Goal: Navigation & Orientation: Find specific page/section

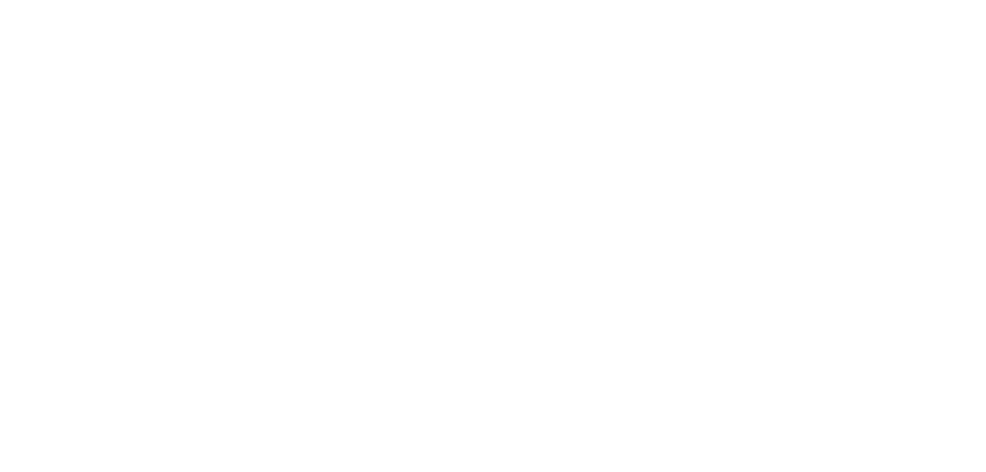
select select "2025"
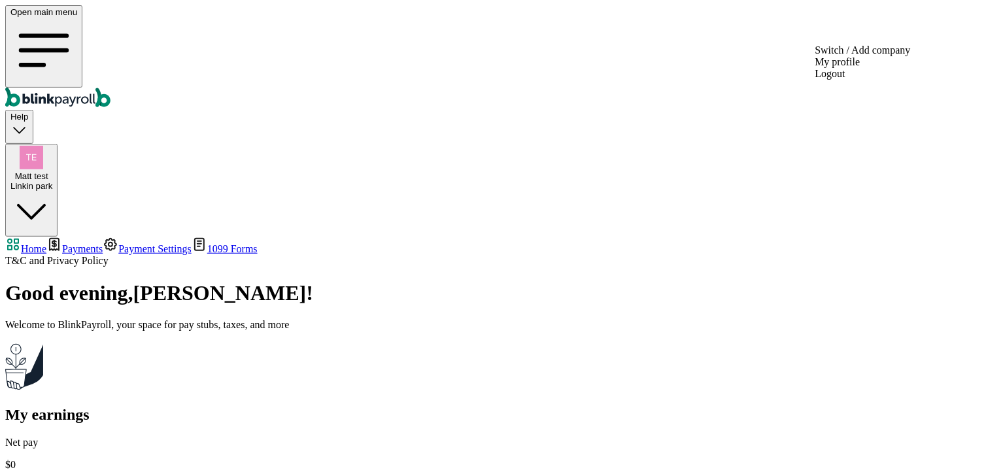
click at [52, 181] on div "Linkin park" at bounding box center [31, 186] width 42 height 10
click at [48, 171] on span "Matt test" at bounding box center [31, 176] width 33 height 10
drag, startPoint x: 899, startPoint y: 243, endPoint x: 971, endPoint y: 30, distance: 224.6
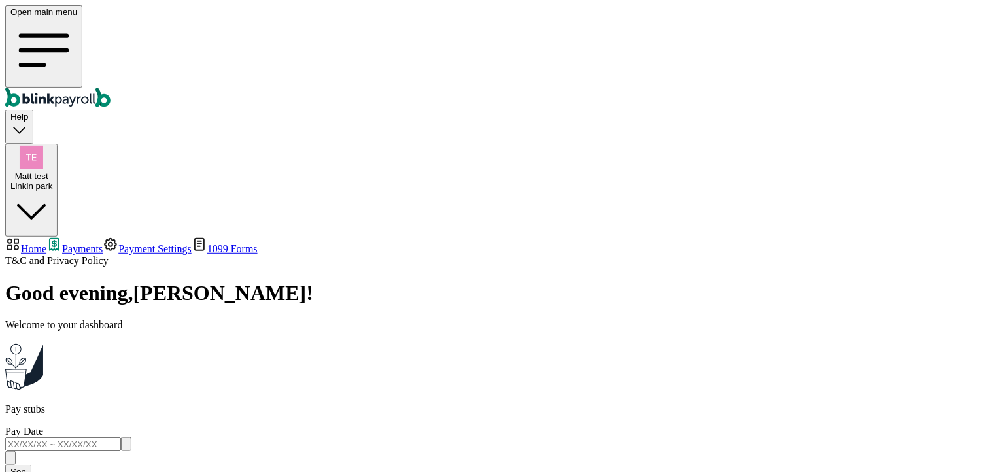
click at [28, 112] on span "Help" at bounding box center [19, 117] width 18 height 10
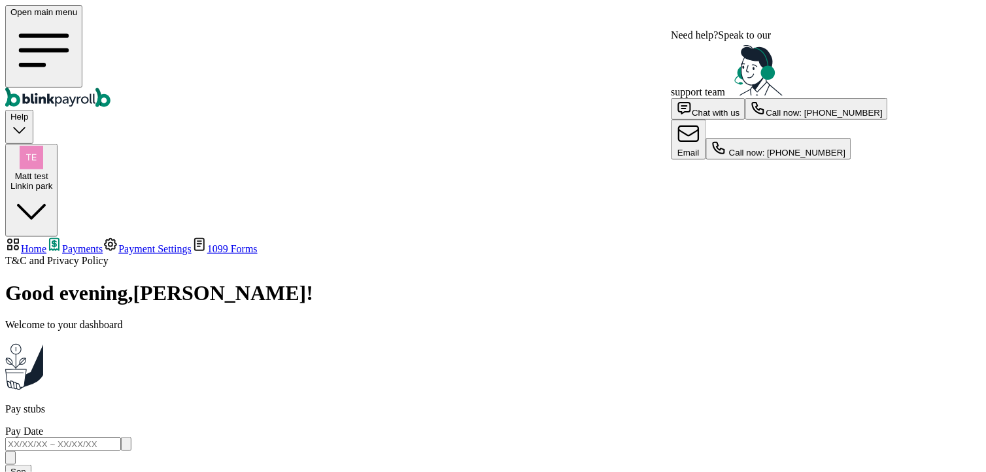
click at [48, 171] on span "Matt test" at bounding box center [31, 176] width 33 height 10
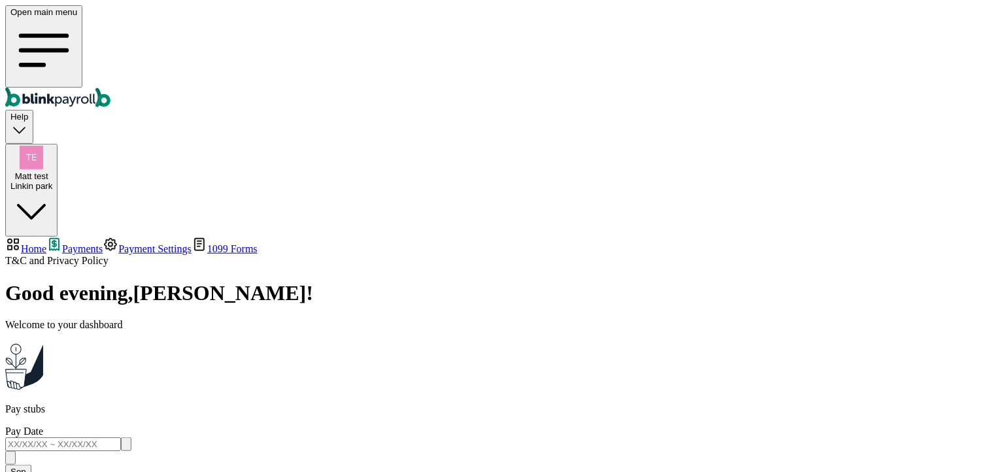
click at [48, 171] on span "Matt test" at bounding box center [31, 176] width 33 height 10
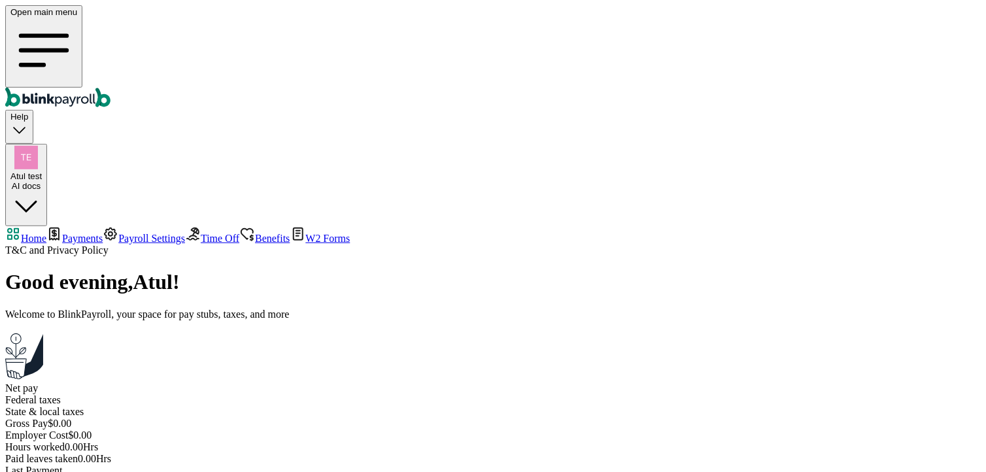
select select "2025"
click at [62, 233] on span "Payments" at bounding box center [82, 238] width 41 height 11
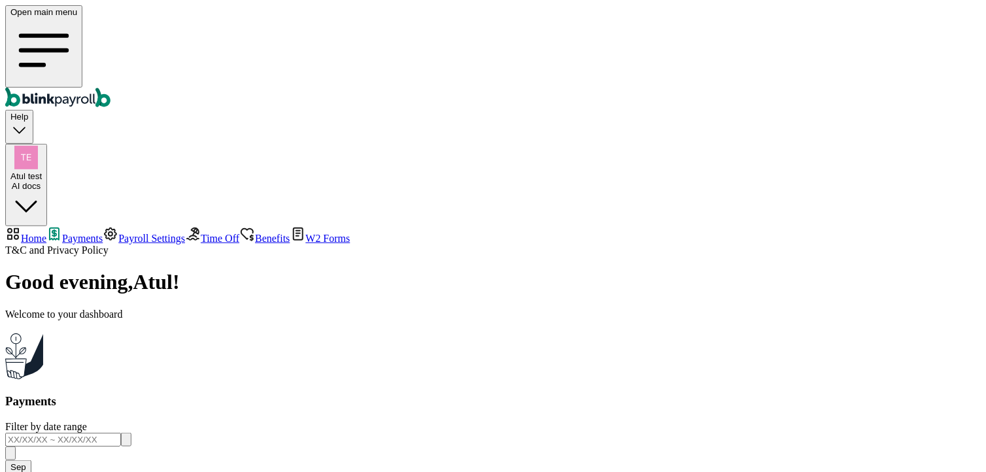
click at [118, 233] on span "Payroll Settings" at bounding box center [151, 238] width 67 height 11
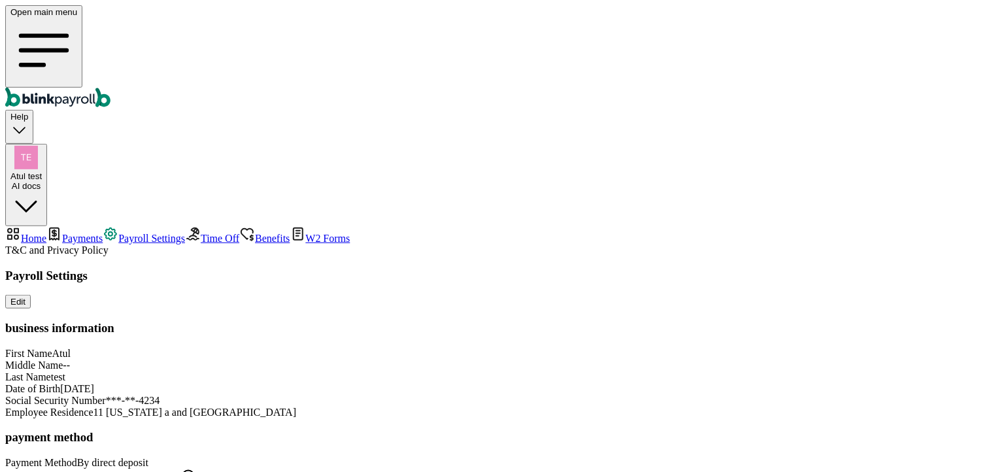
click at [201, 233] on span "Time Off" at bounding box center [220, 238] width 39 height 11
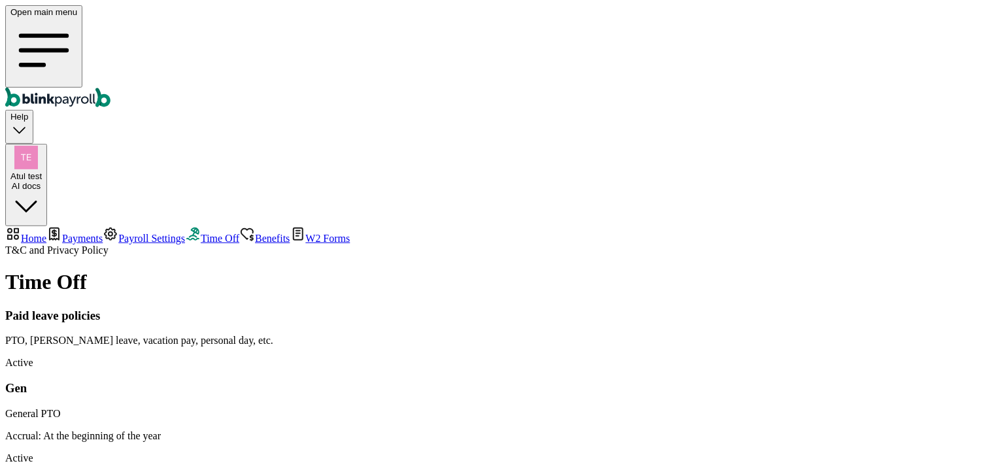
click at [255, 233] on span "Benefits" at bounding box center [272, 238] width 35 height 11
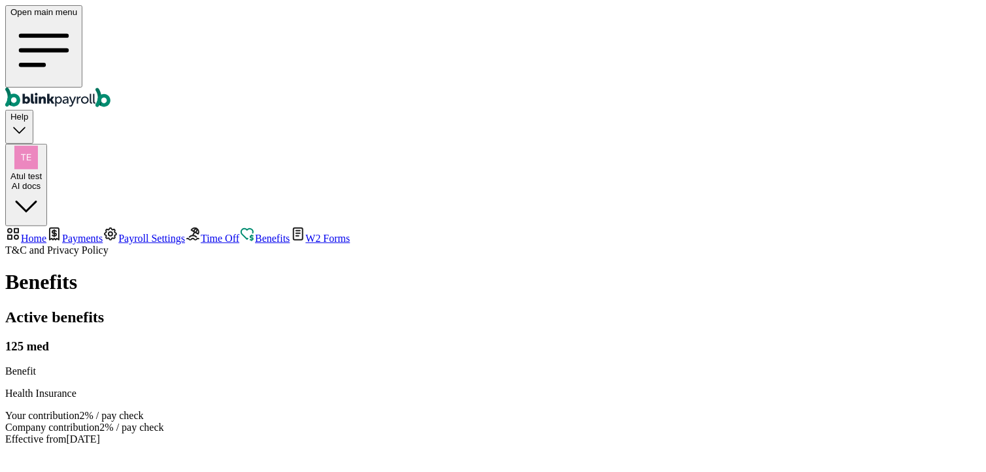
click at [306, 236] on span "W2 Forms" at bounding box center [328, 238] width 44 height 11
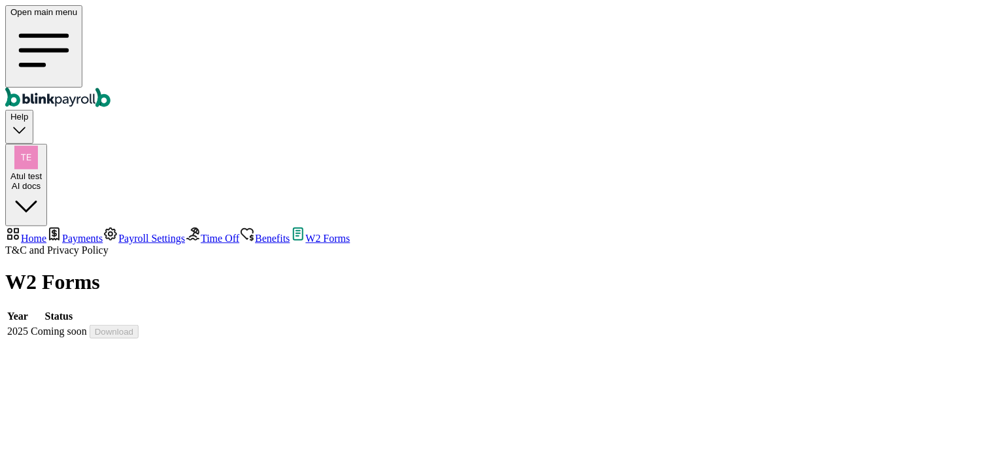
click at [46, 233] on span "Home" at bounding box center [34, 238] width 26 height 11
select select "2025"
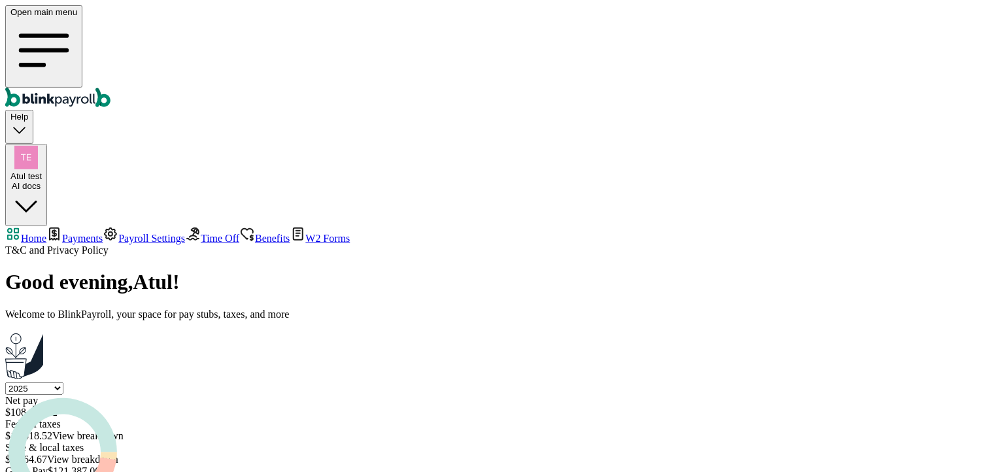
click at [67, 233] on span "Payments" at bounding box center [82, 238] width 41 height 11
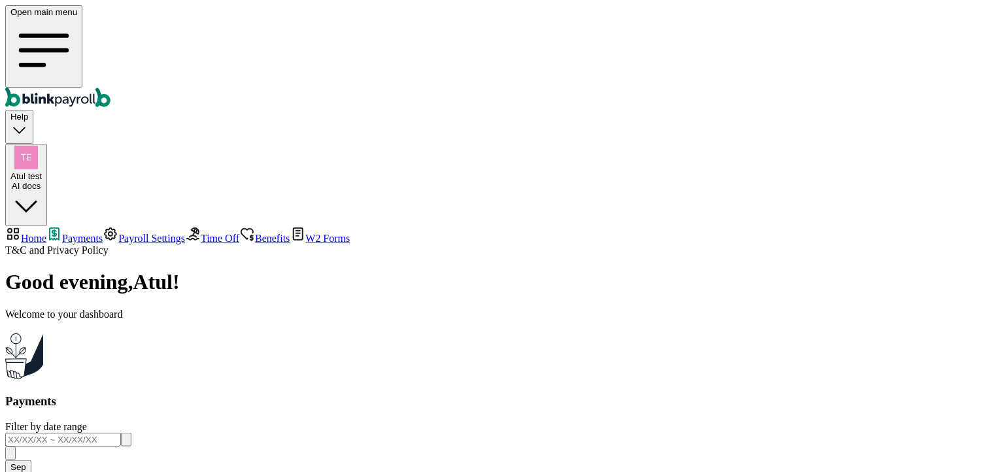
click at [46, 233] on span "Home" at bounding box center [34, 238] width 26 height 11
select select "2025"
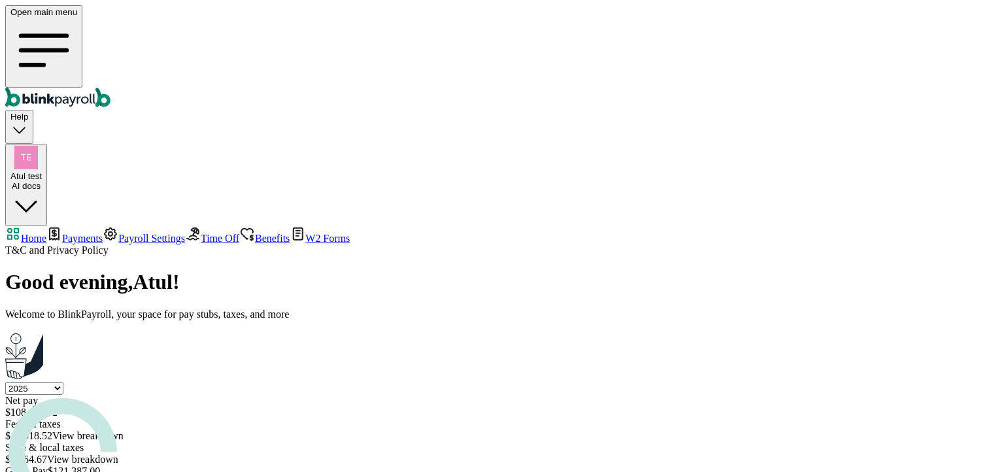
click at [118, 233] on span "Payroll Settings" at bounding box center [151, 238] width 67 height 11
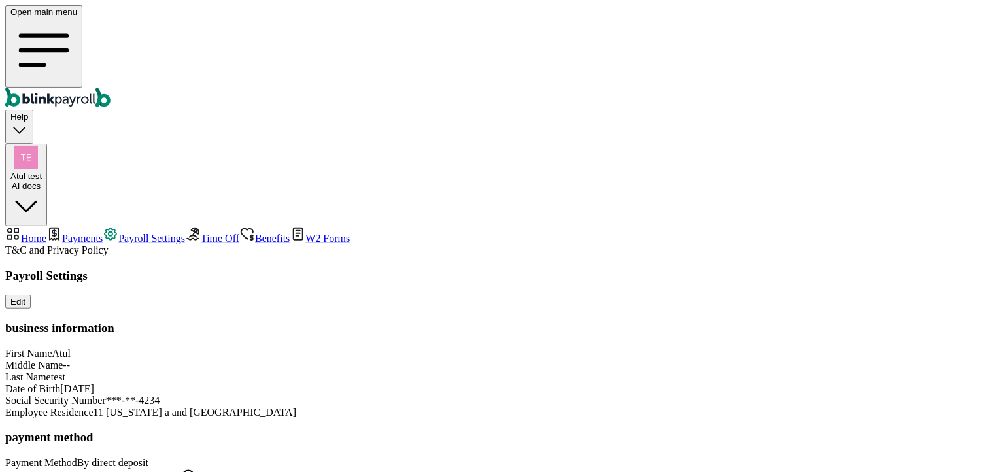
click at [33, 233] on link "Home" at bounding box center [25, 238] width 41 height 11
select select "2025"
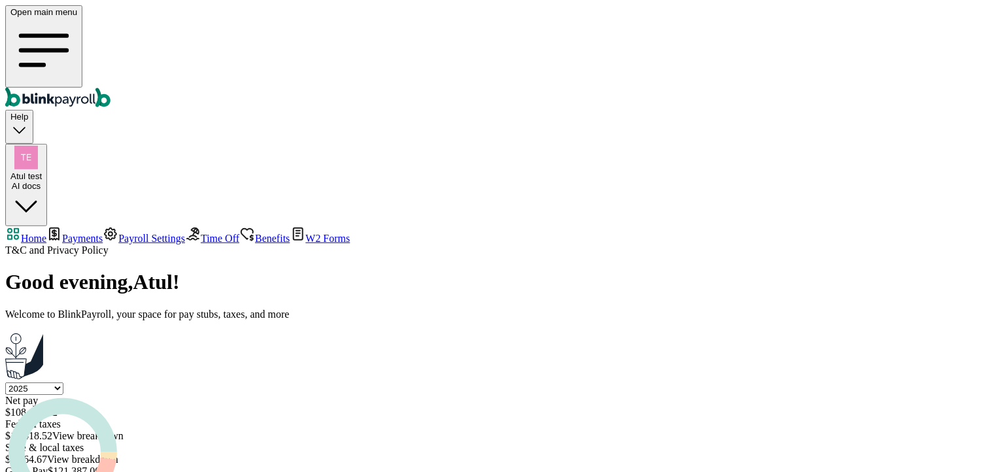
click at [82, 233] on span "Payments" at bounding box center [82, 238] width 41 height 11
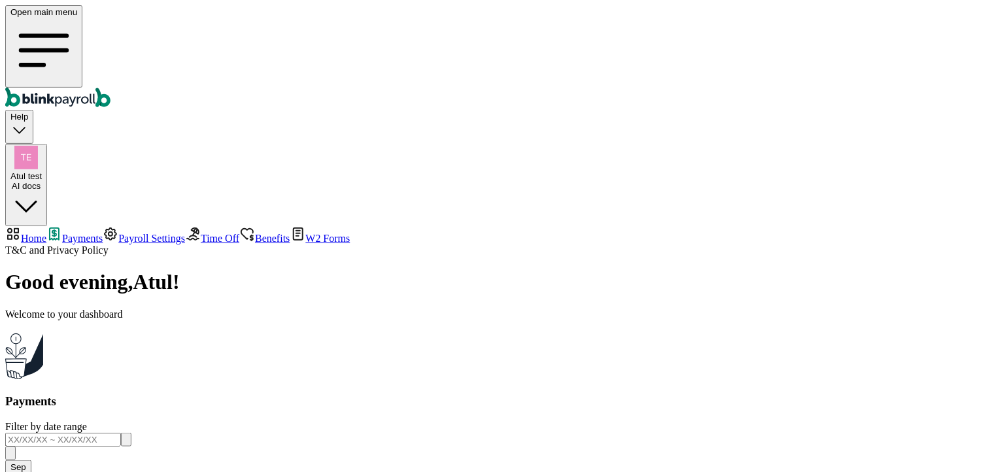
click at [118, 233] on span "Payroll Settings" at bounding box center [151, 238] width 67 height 11
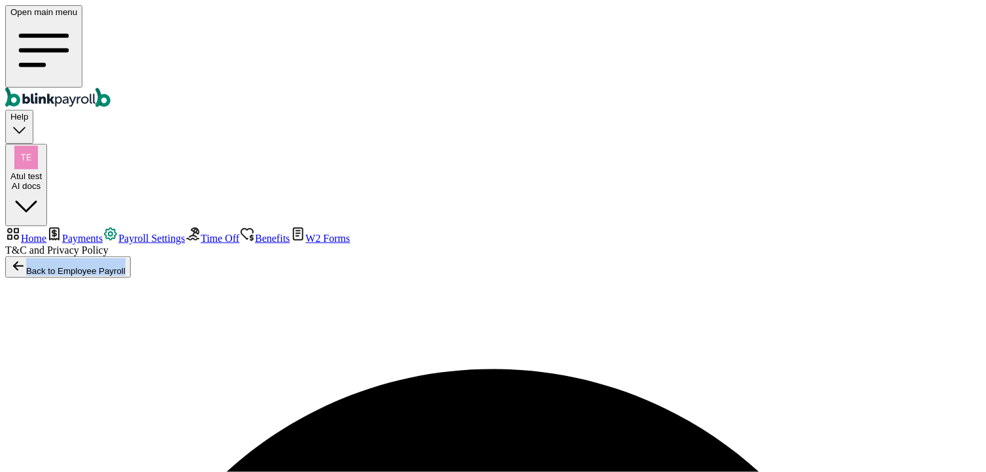
drag, startPoint x: 339, startPoint y: 70, endPoint x: 222, endPoint y: 73, distance: 116.5
click at [204, 256] on div "Back to Employee Payroll" at bounding box center [493, 267] width 976 height 22
drag, startPoint x: 222, startPoint y: 73, endPoint x: 308, endPoint y: 78, distance: 85.8
click at [347, 256] on div "Back to Employee Payroll" at bounding box center [493, 267] width 976 height 22
click at [118, 233] on span "Payroll Settings" at bounding box center [151, 238] width 67 height 11
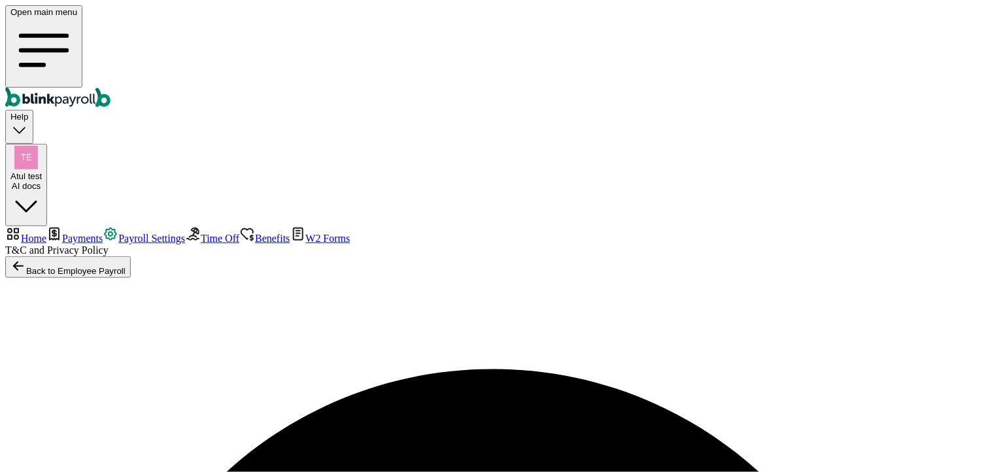
click at [201, 233] on span "Time Off" at bounding box center [220, 238] width 39 height 11
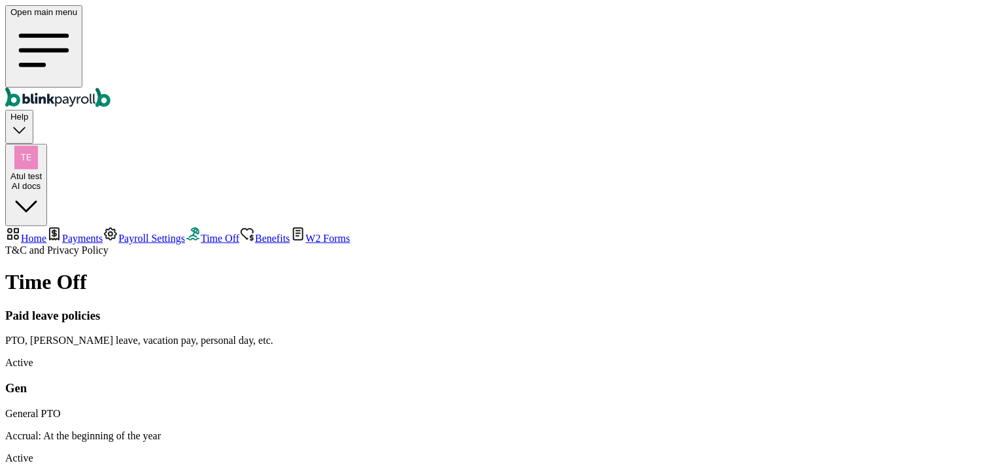
click at [255, 233] on span "Benefits" at bounding box center [272, 238] width 35 height 11
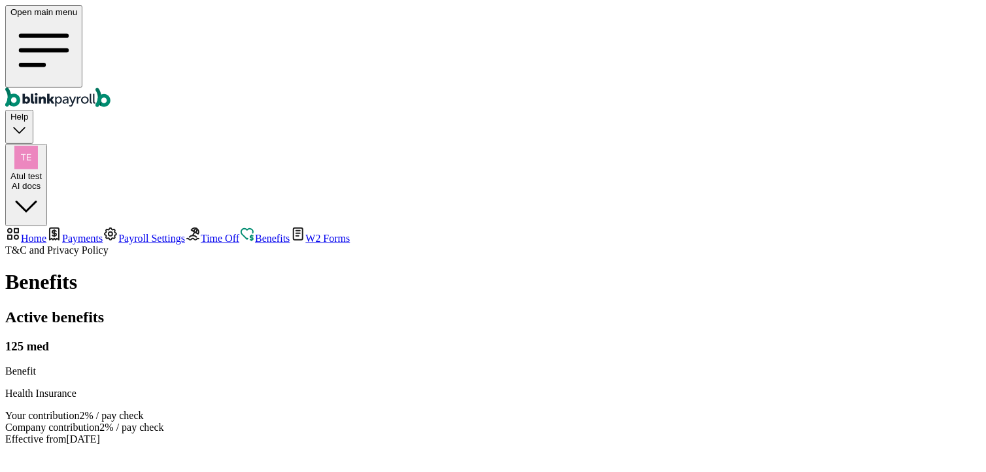
click at [306, 239] on span "W2 Forms" at bounding box center [328, 238] width 44 height 11
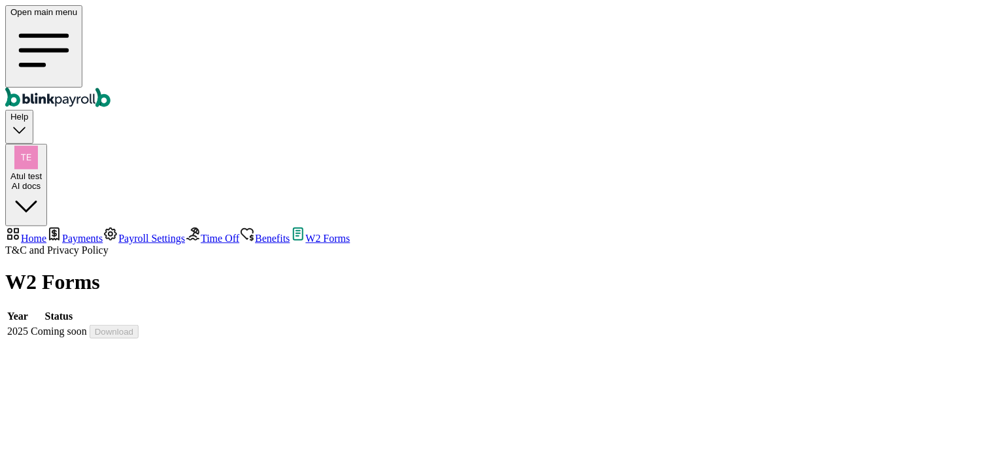
click at [46, 233] on span "Home" at bounding box center [34, 238] width 26 height 11
select select "2025"
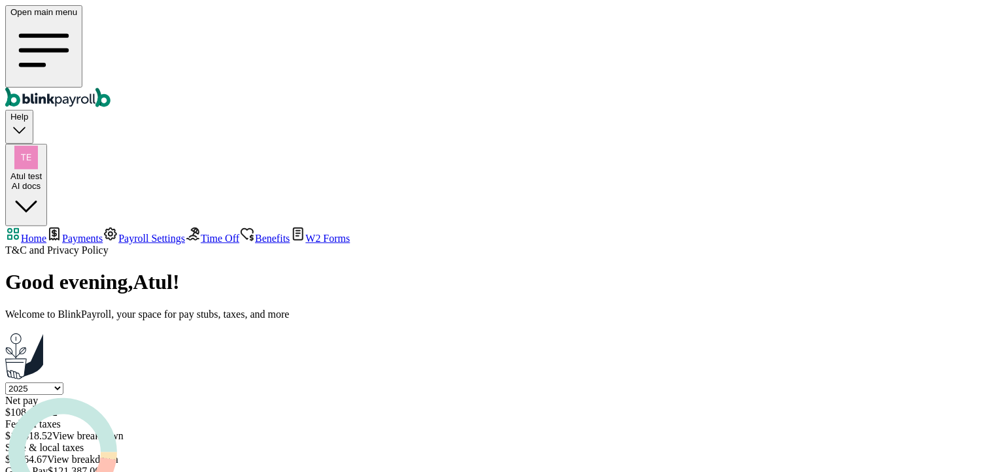
drag, startPoint x: 69, startPoint y: 69, endPoint x: 288, endPoint y: 79, distance: 219.4
click at [46, 233] on span "Home" at bounding box center [34, 238] width 26 height 11
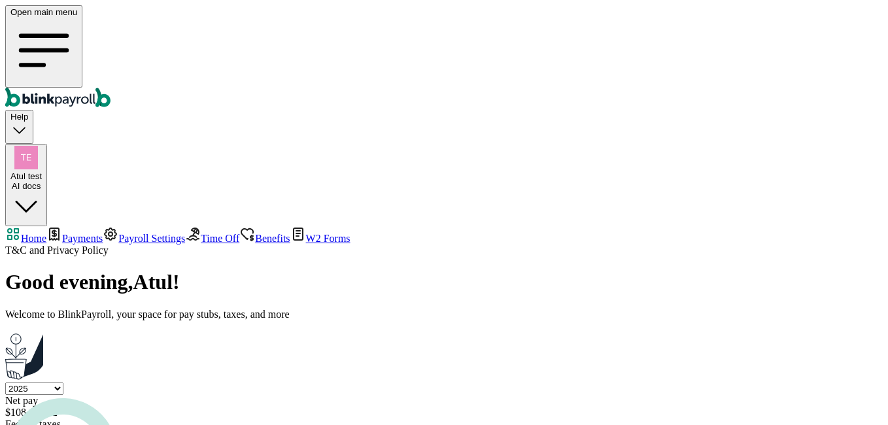
scroll to position [1, 0]
click at [62, 233] on span "Payments" at bounding box center [82, 238] width 41 height 11
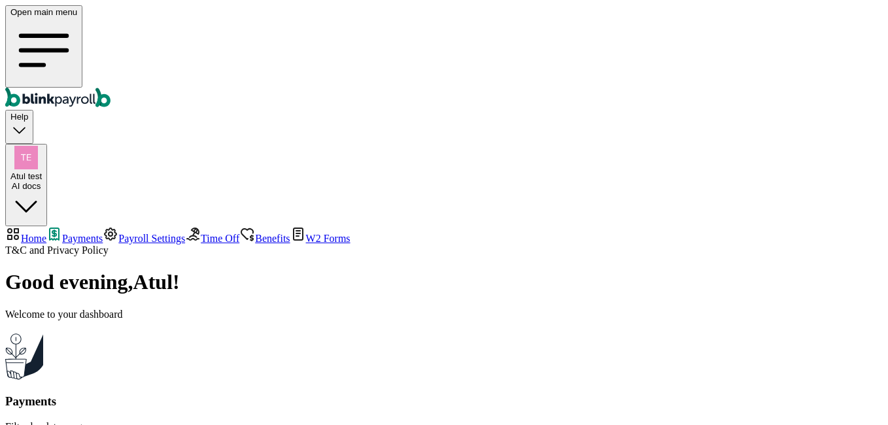
click at [46, 233] on span "Home" at bounding box center [34, 238] width 26 height 11
select select "2025"
